Goal: Information Seeking & Learning: Check status

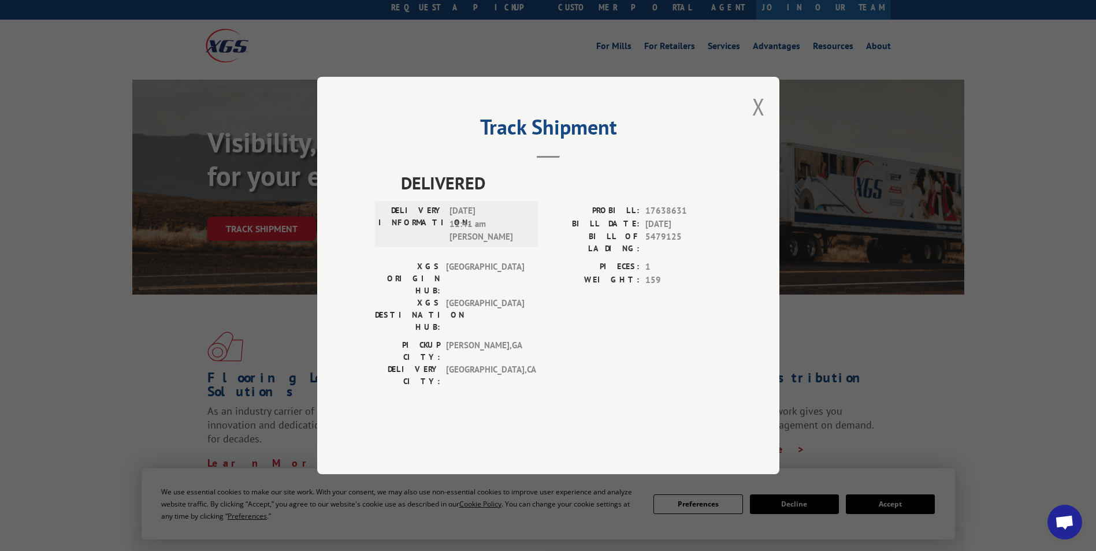
scroll to position [58, 0]
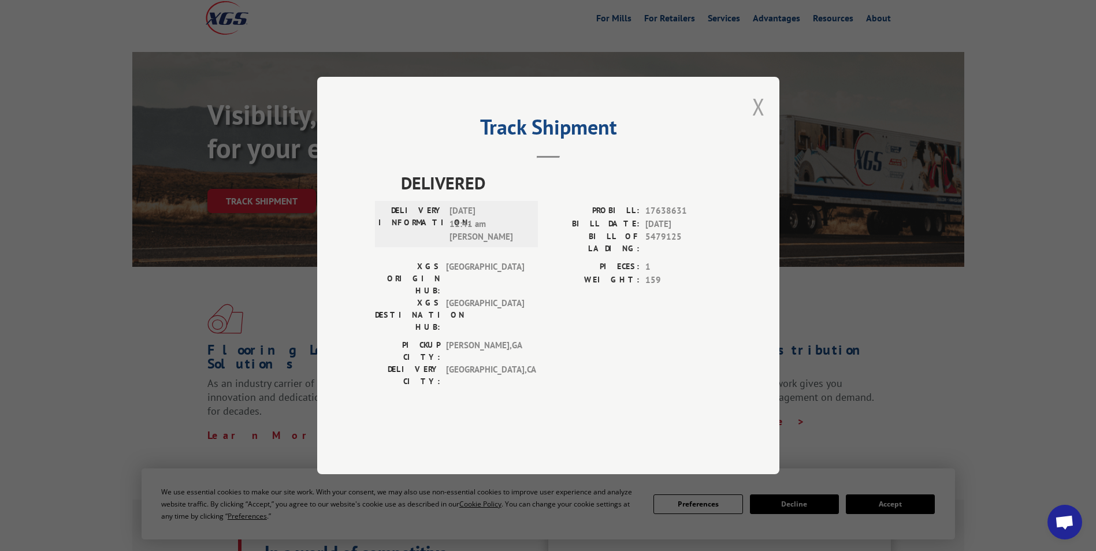
click at [759, 122] on button "Close modal" at bounding box center [758, 106] width 13 height 31
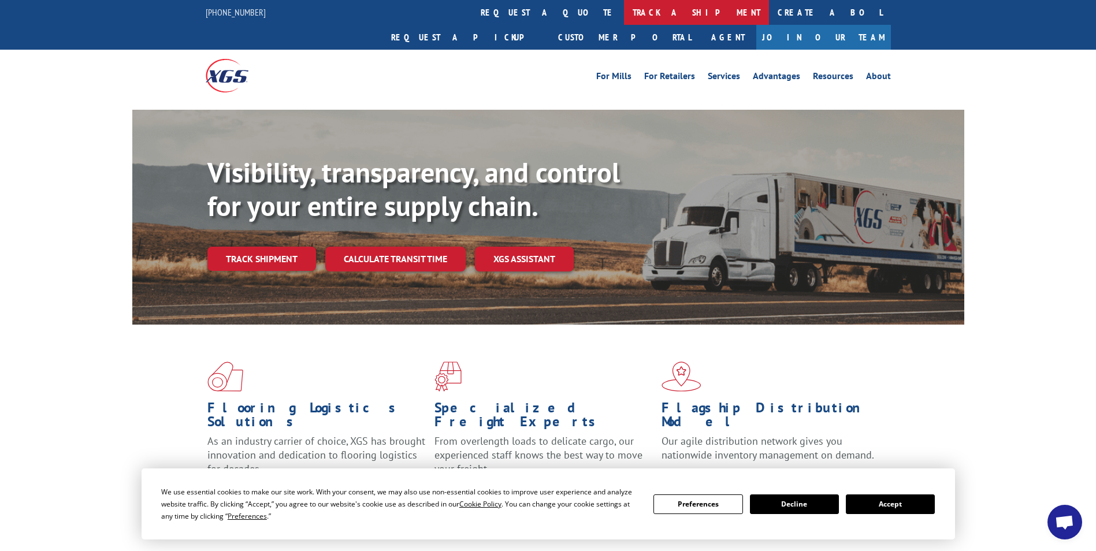
click at [624, 8] on link "track a shipment" at bounding box center [696, 12] width 145 height 25
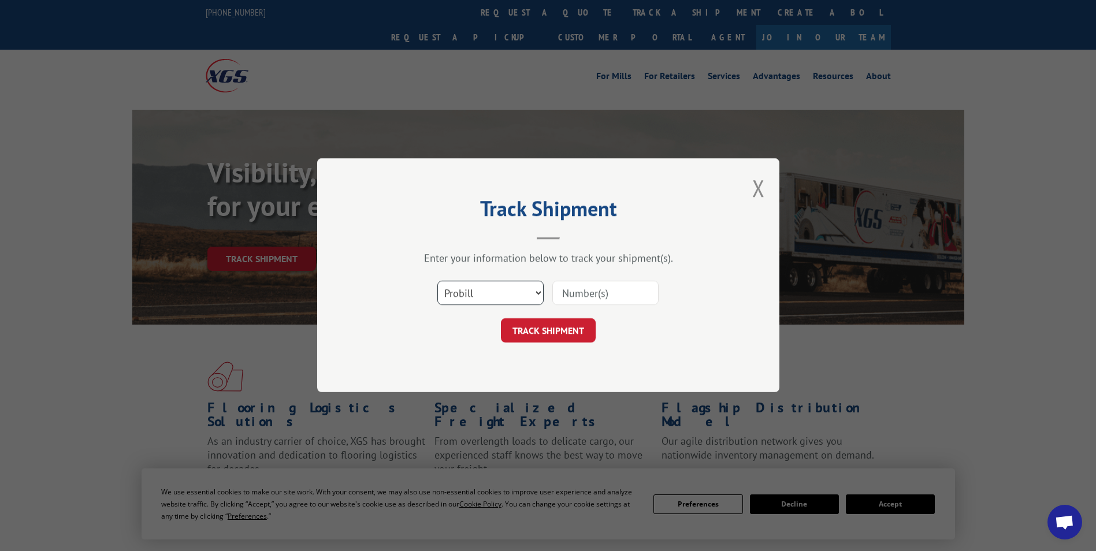
click at [480, 289] on select "Select category... Probill BOL PO" at bounding box center [490, 293] width 106 height 24
click at [437, 281] on select "Select category... Probill BOL PO" at bounding box center [490, 293] width 106 height 24
drag, startPoint x: 489, startPoint y: 284, endPoint x: 485, endPoint y: 290, distance: 7.2
click at [487, 286] on select "Select category... Probill BOL PO" at bounding box center [490, 293] width 106 height 24
select select "bol"
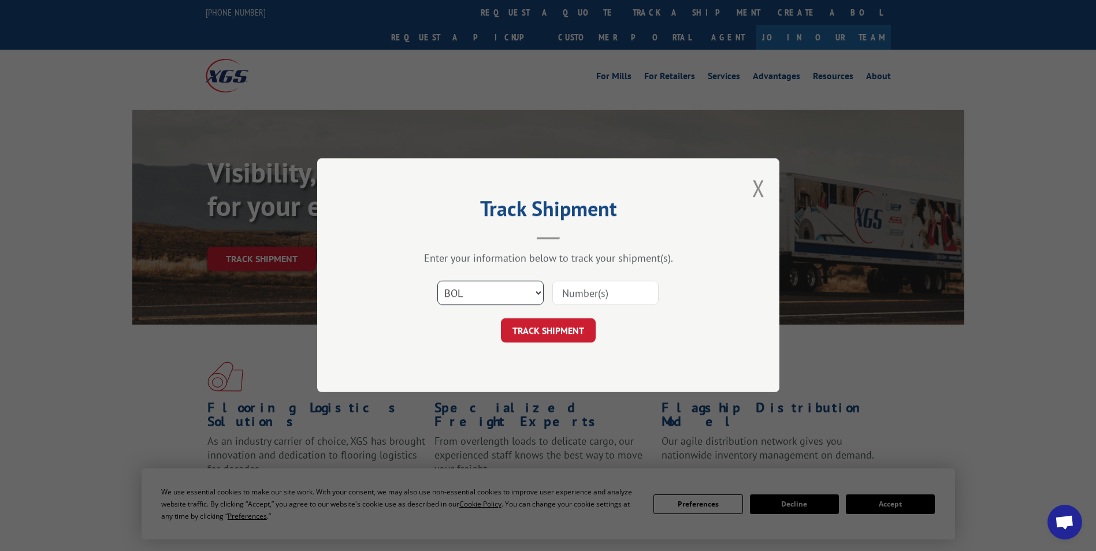
click at [437, 281] on select "Select category... Probill BOL PO" at bounding box center [490, 293] width 106 height 24
click at [582, 294] on input at bounding box center [605, 293] width 106 height 24
paste input "7047513"
type input "7047513"
drag, startPoint x: 543, startPoint y: 315, endPoint x: 539, endPoint y: 337, distance: 22.3
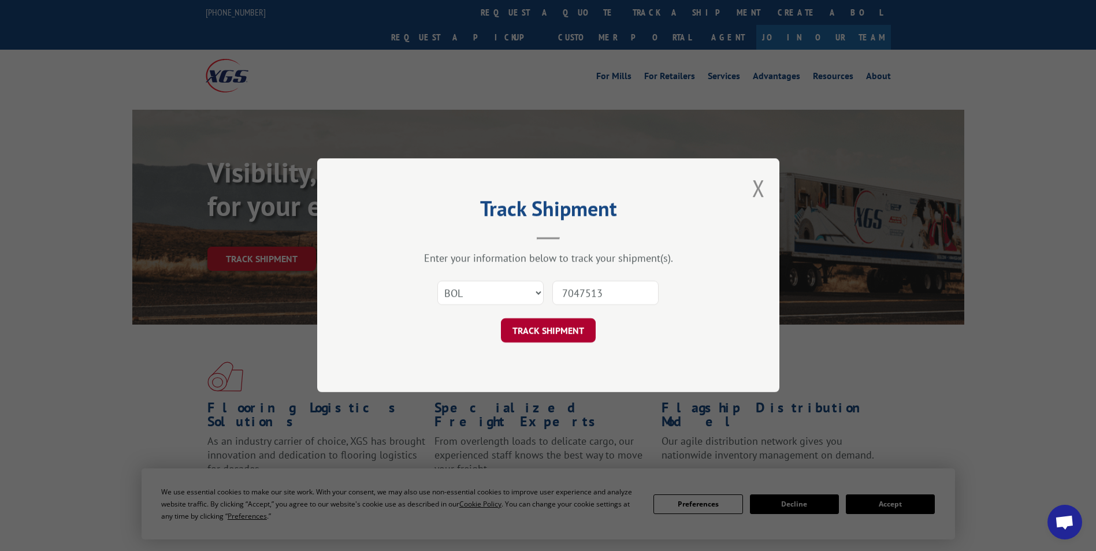
click at [539, 337] on form "Select category... Probill BOL PO 7047513 TRACK SHIPMENT" at bounding box center [548, 308] width 346 height 69
click at [538, 335] on button "TRACK SHIPMENT" at bounding box center [548, 331] width 95 height 24
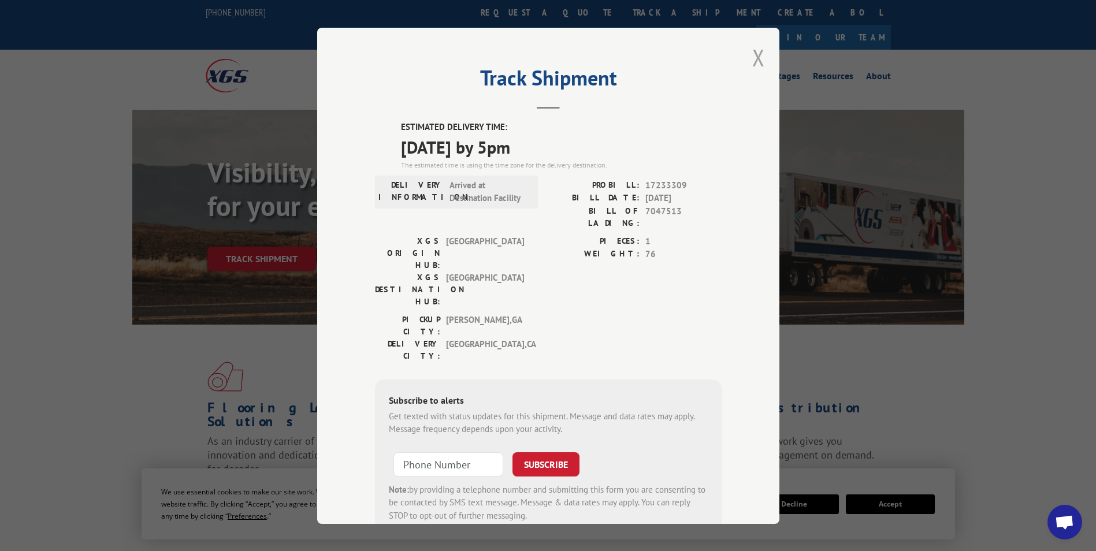
click at [752, 58] on button "Close modal" at bounding box center [758, 57] width 13 height 31
